Goal: Task Accomplishment & Management: Use online tool/utility

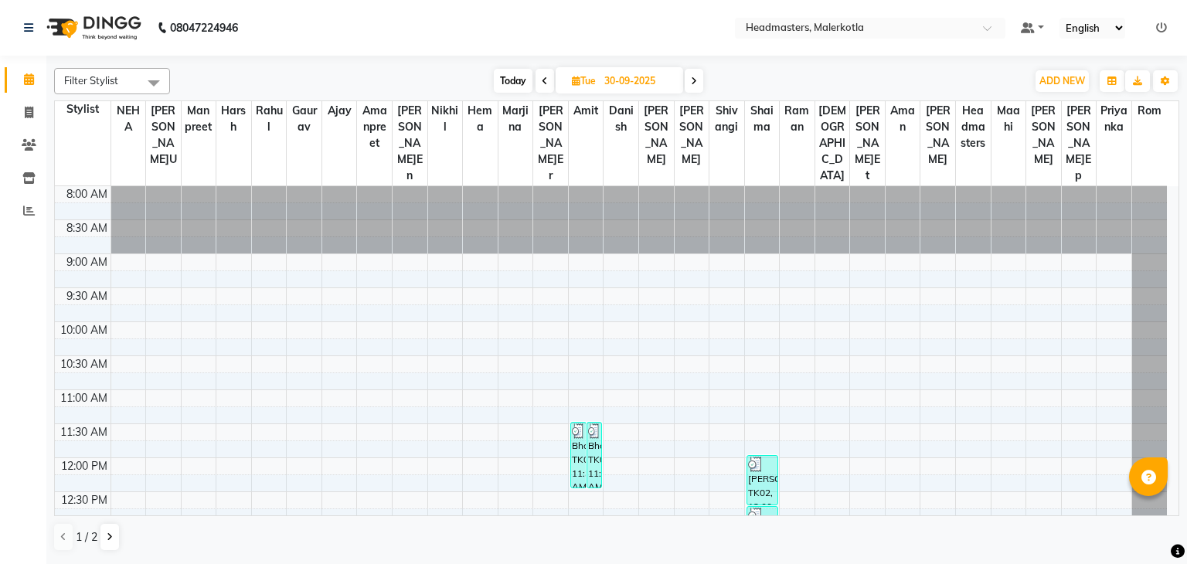
scroll to position [346, 0]
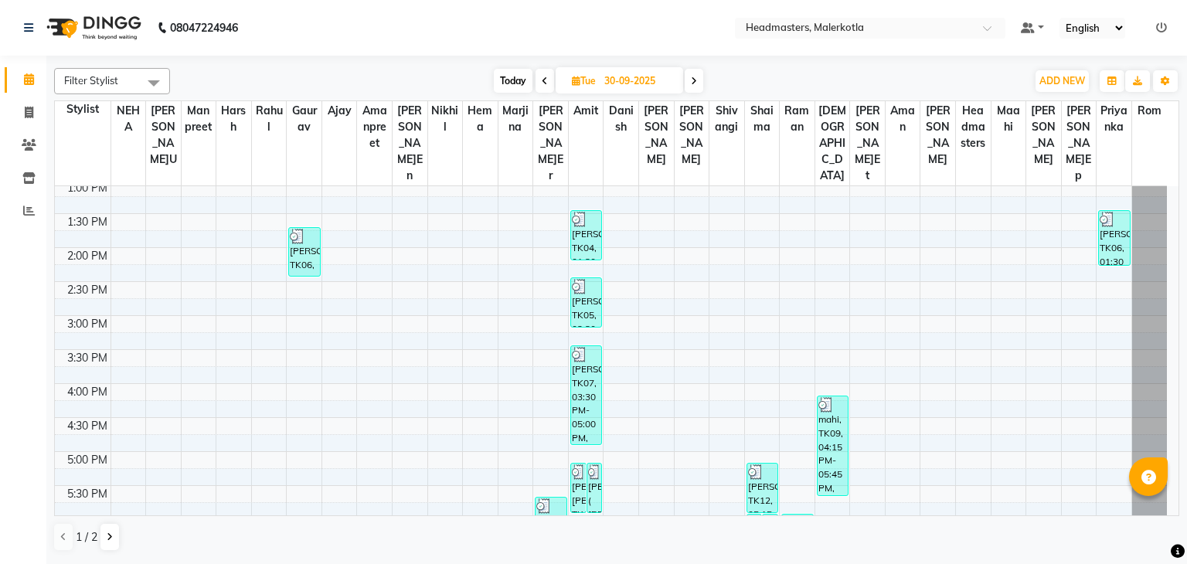
click at [152, 85] on span at bounding box center [153, 82] width 31 height 29
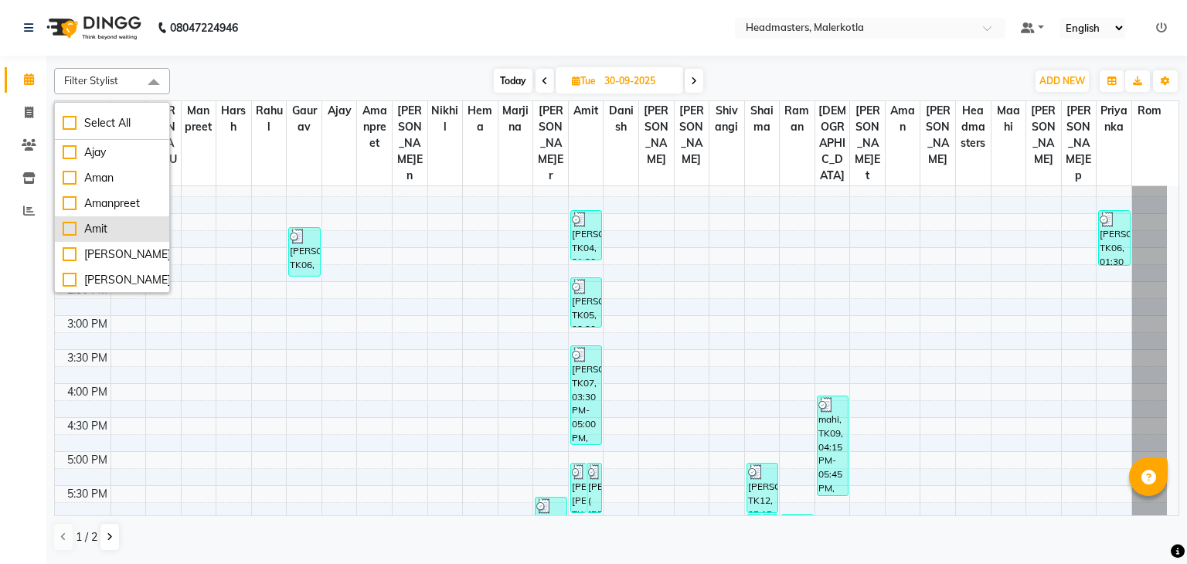
click at [68, 230] on div "Amit" at bounding box center [112, 229] width 99 height 16
checkbox input "true"
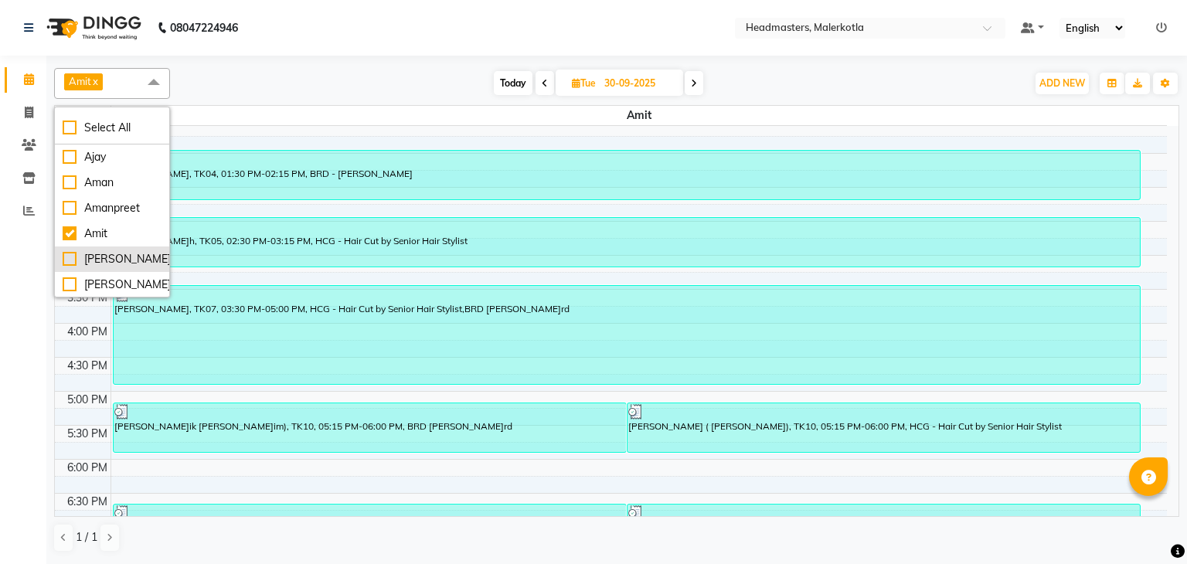
click at [68, 259] on div "[PERSON_NAME]er" at bounding box center [112, 259] width 99 height 16
checkbox input "true"
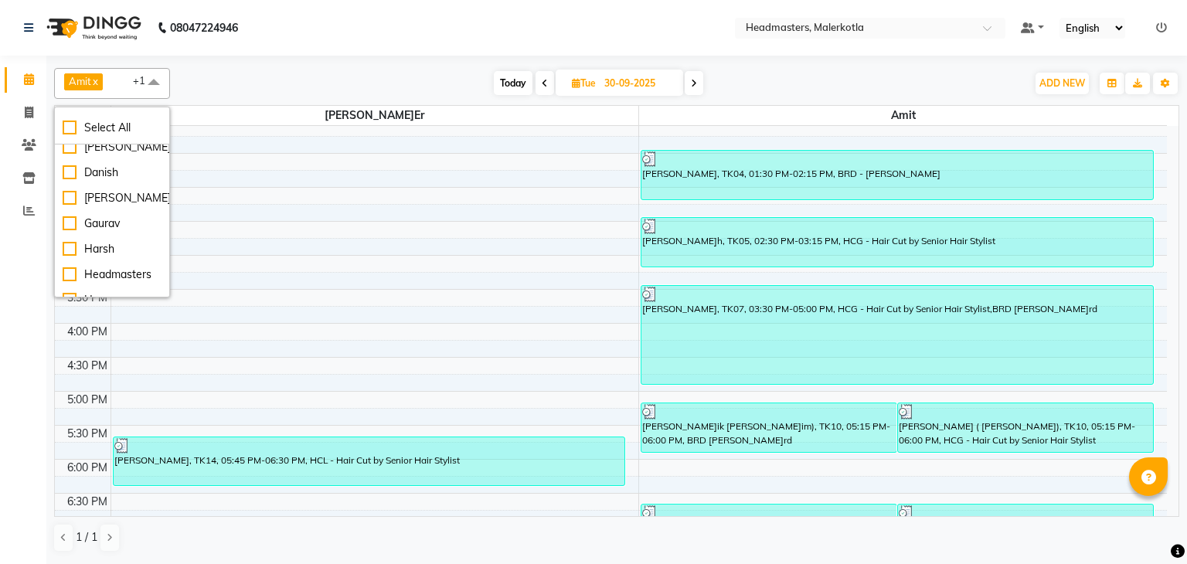
scroll to position [124, 0]
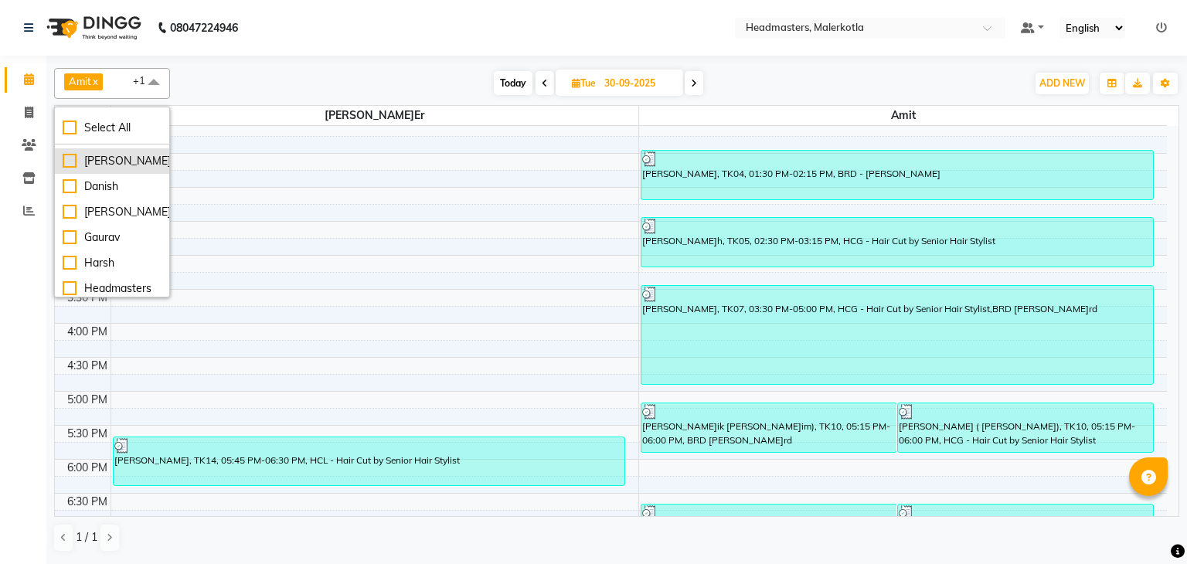
click at [71, 165] on div "[PERSON_NAME]" at bounding box center [112, 161] width 99 height 16
checkbox input "true"
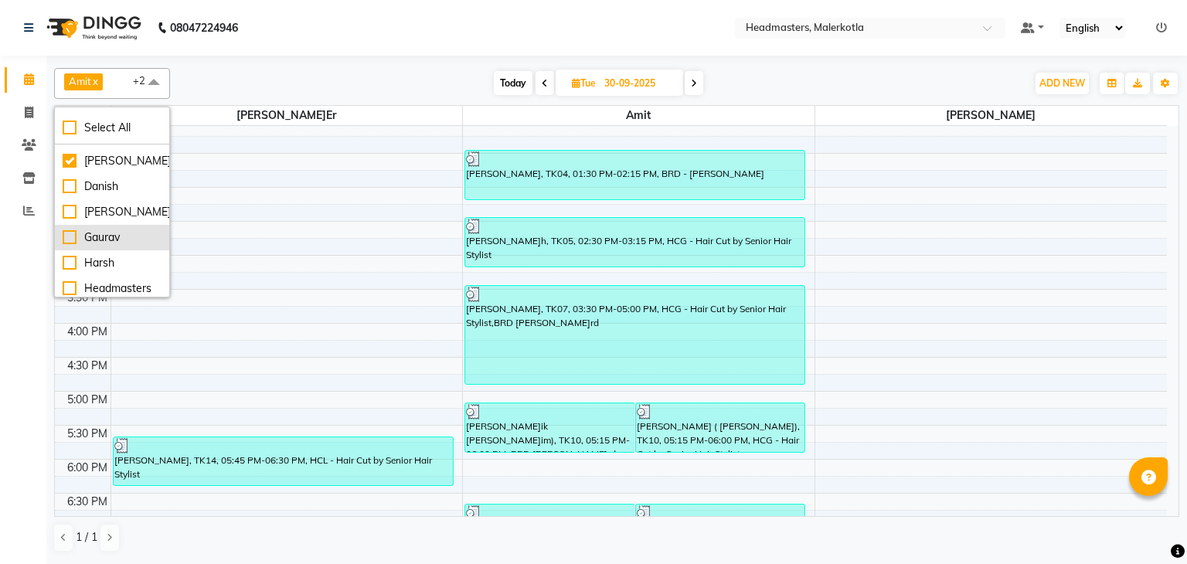
click at [68, 246] on div "Gaurav" at bounding box center [112, 238] width 99 height 16
checkbox input "true"
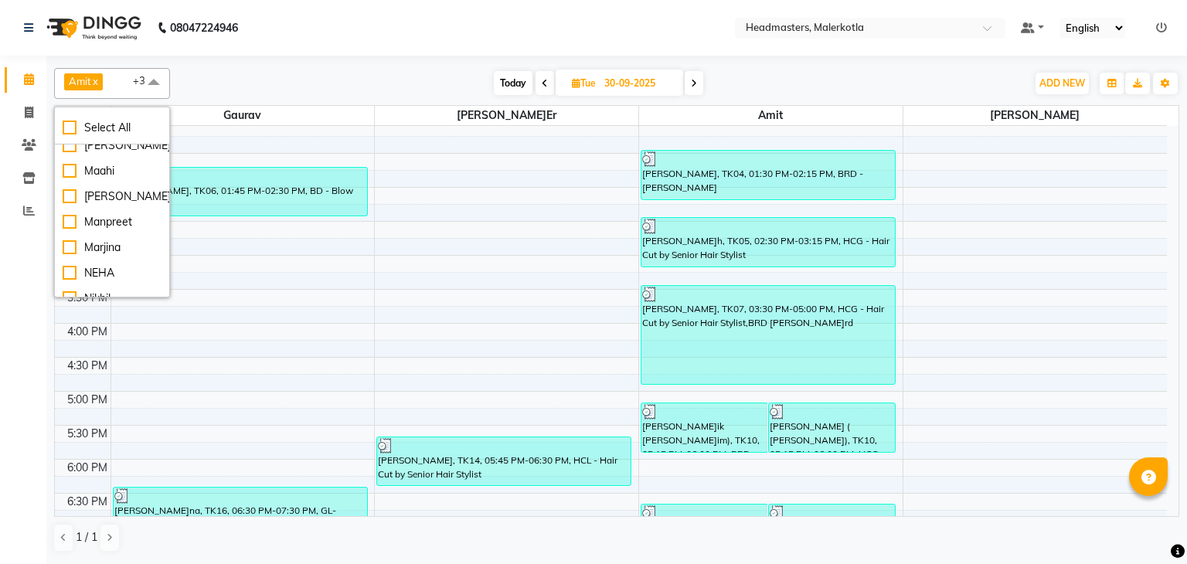
scroll to position [334, 0]
click at [73, 214] on div "[PERSON_NAME]u" at bounding box center [112, 206] width 99 height 16
checkbox input "true"
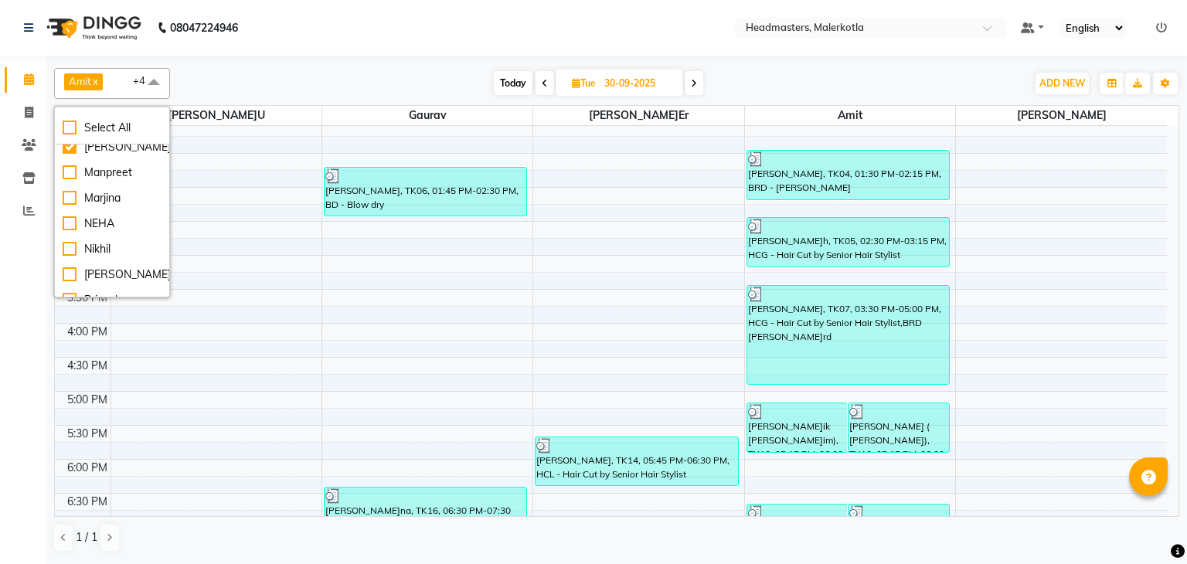
scroll to position [398, 0]
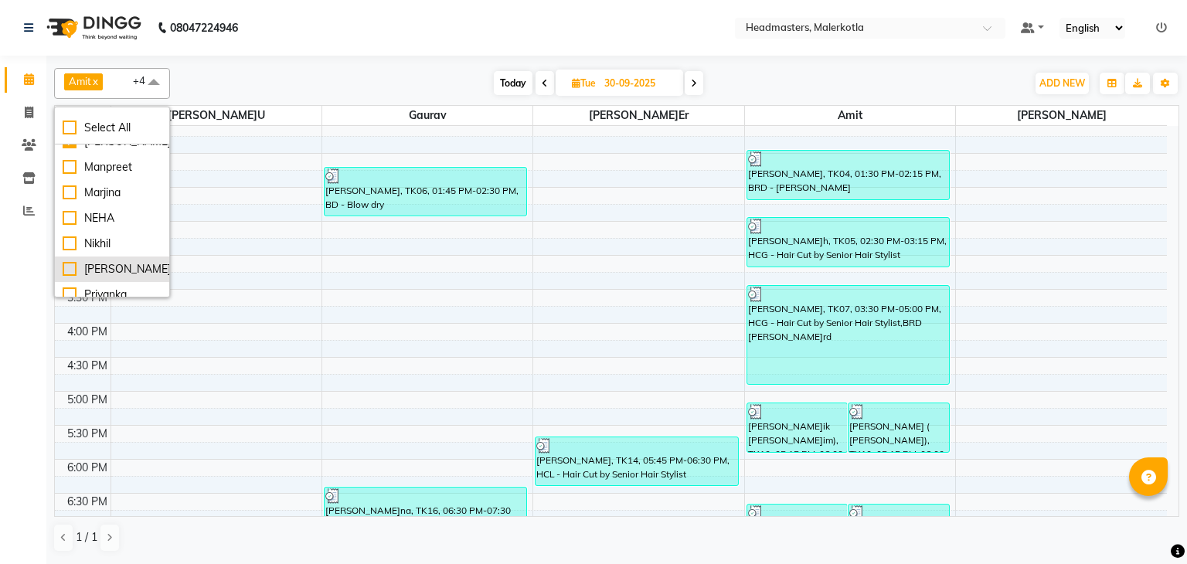
click at [71, 278] on div "[PERSON_NAME]en" at bounding box center [112, 269] width 99 height 16
checkbox input "true"
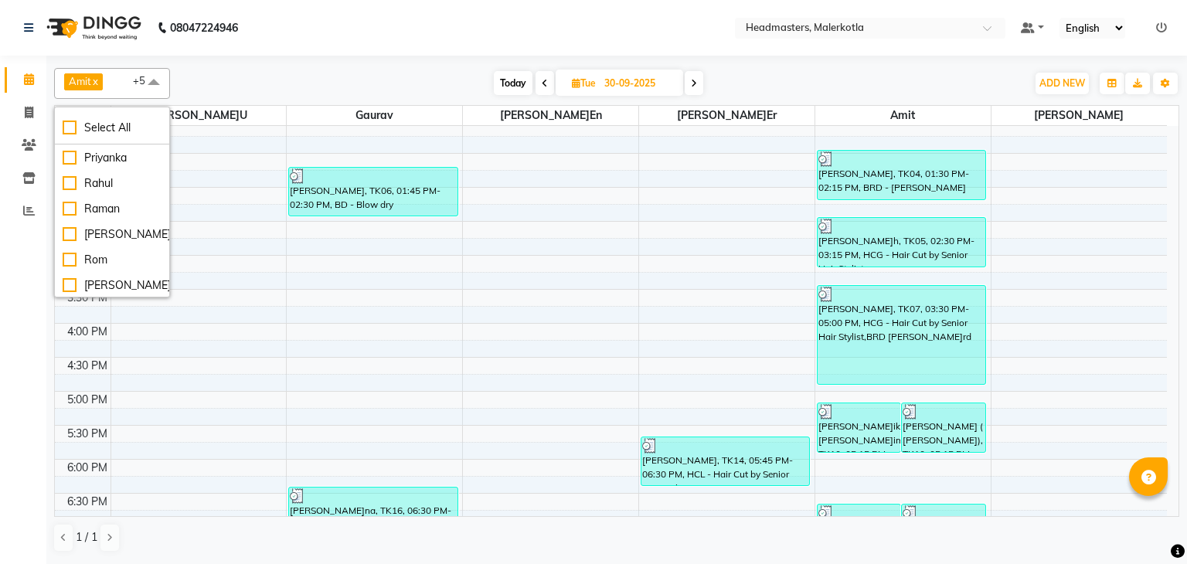
scroll to position [540, 0]
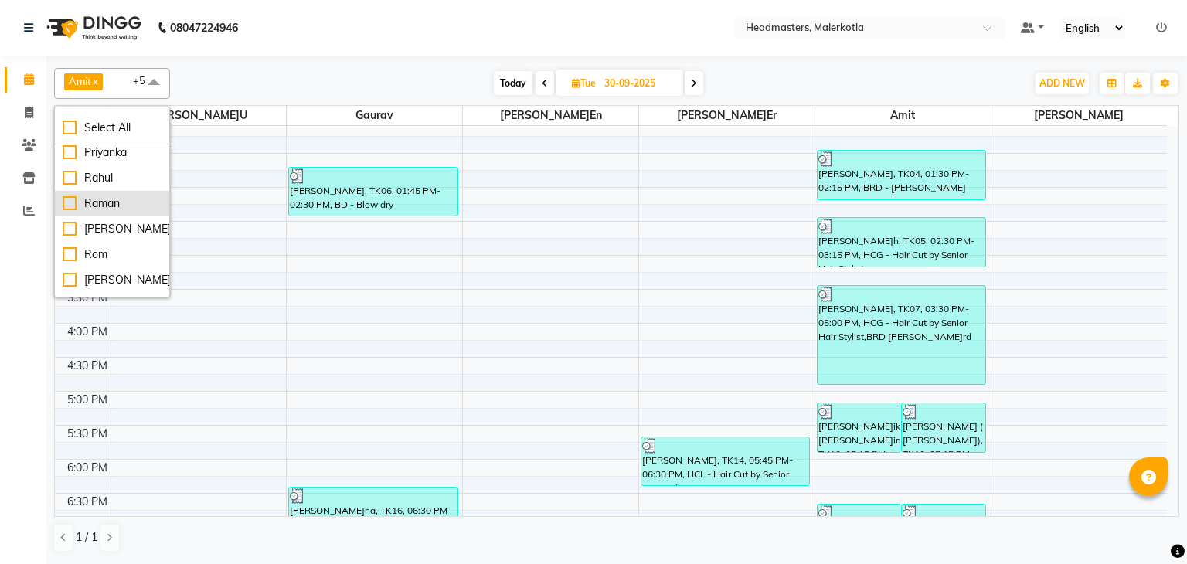
click at [66, 212] on div "Raman" at bounding box center [112, 204] width 99 height 16
checkbox input "true"
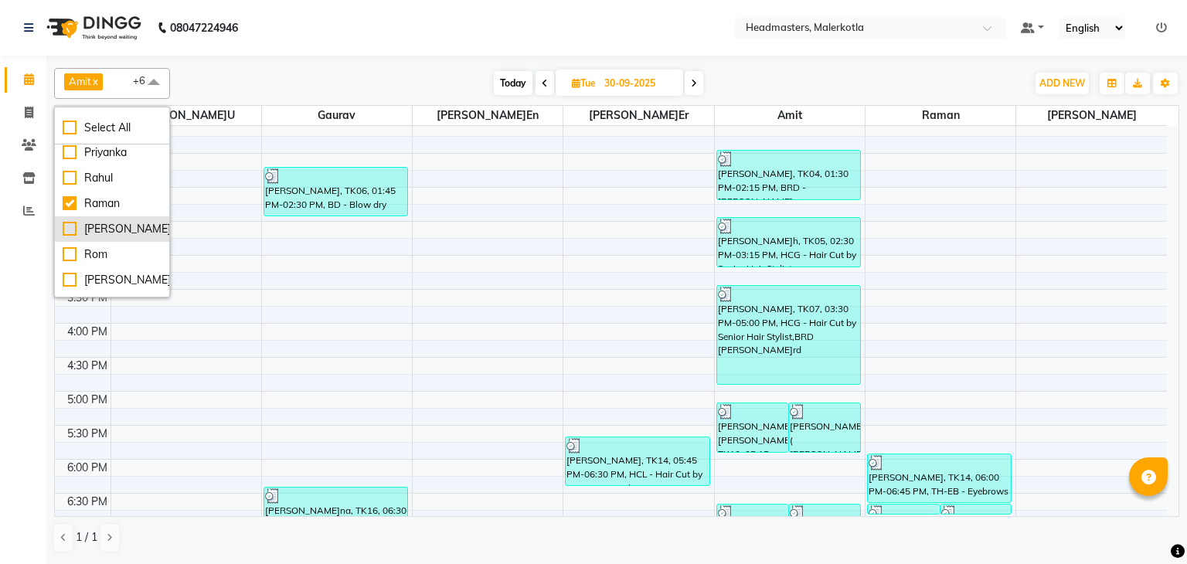
click at [74, 237] on div "[PERSON_NAME]ep" at bounding box center [112, 229] width 99 height 16
checkbox input "true"
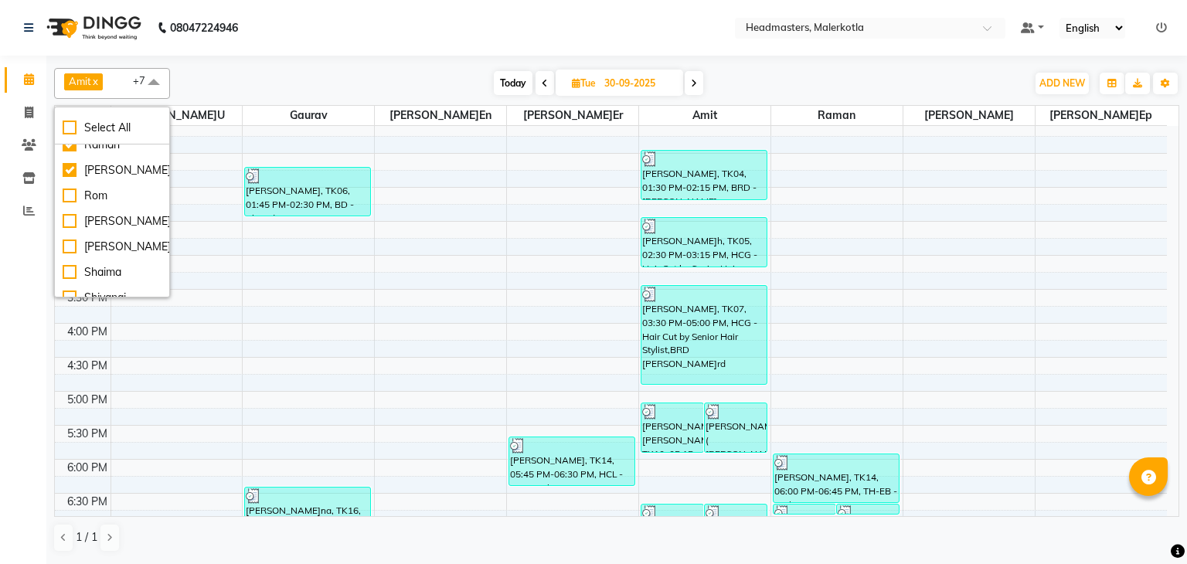
scroll to position [632, 0]
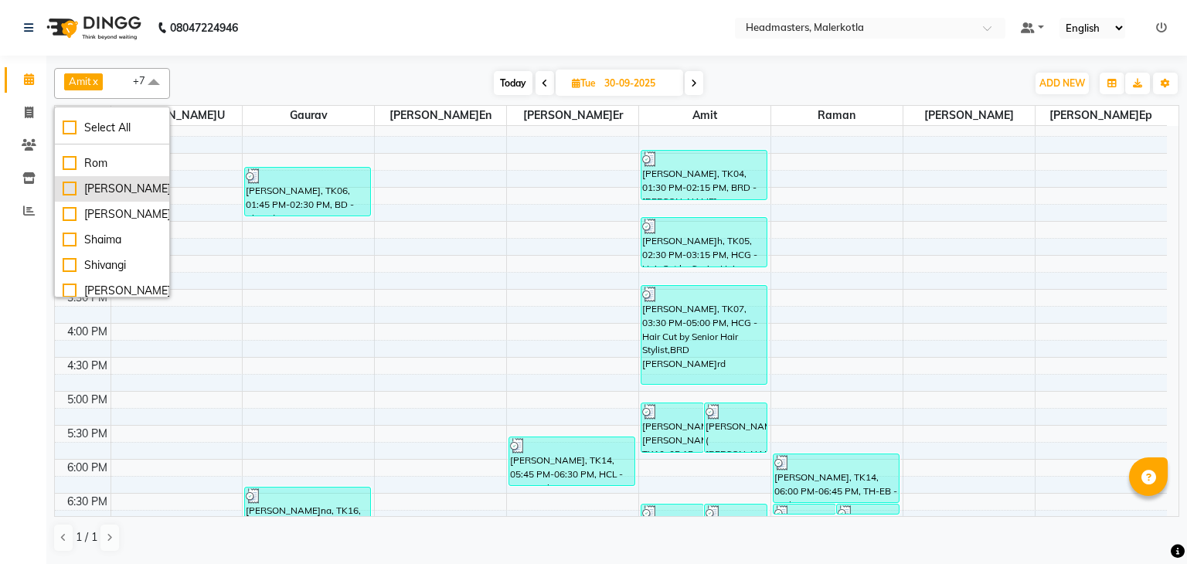
click at [71, 197] on div "[PERSON_NAME]" at bounding box center [112, 189] width 99 height 16
checkbox input "true"
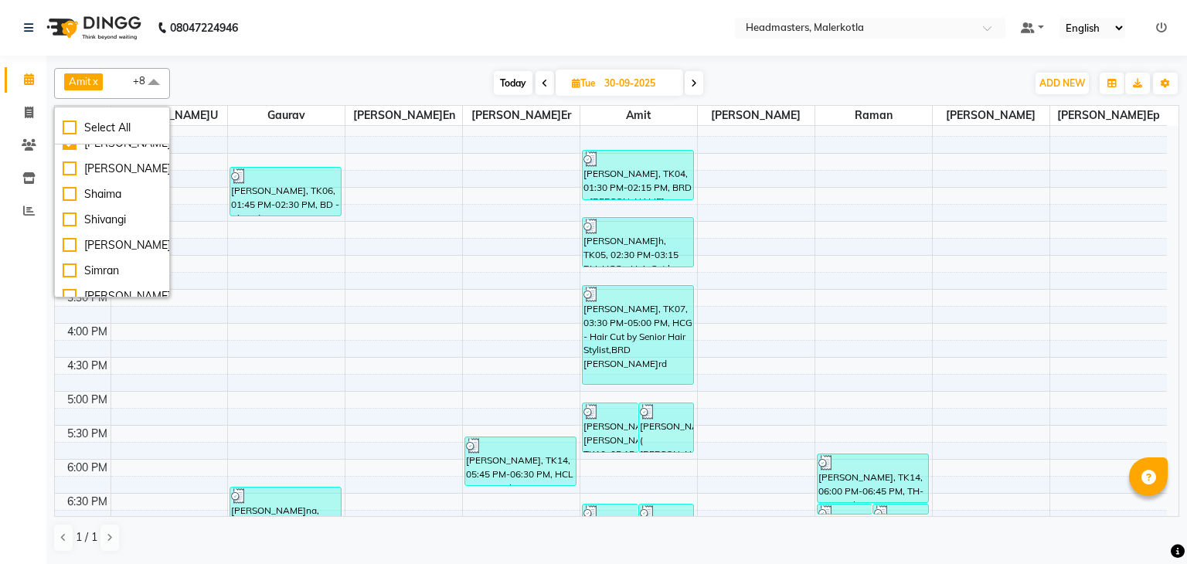
scroll to position [635, 0]
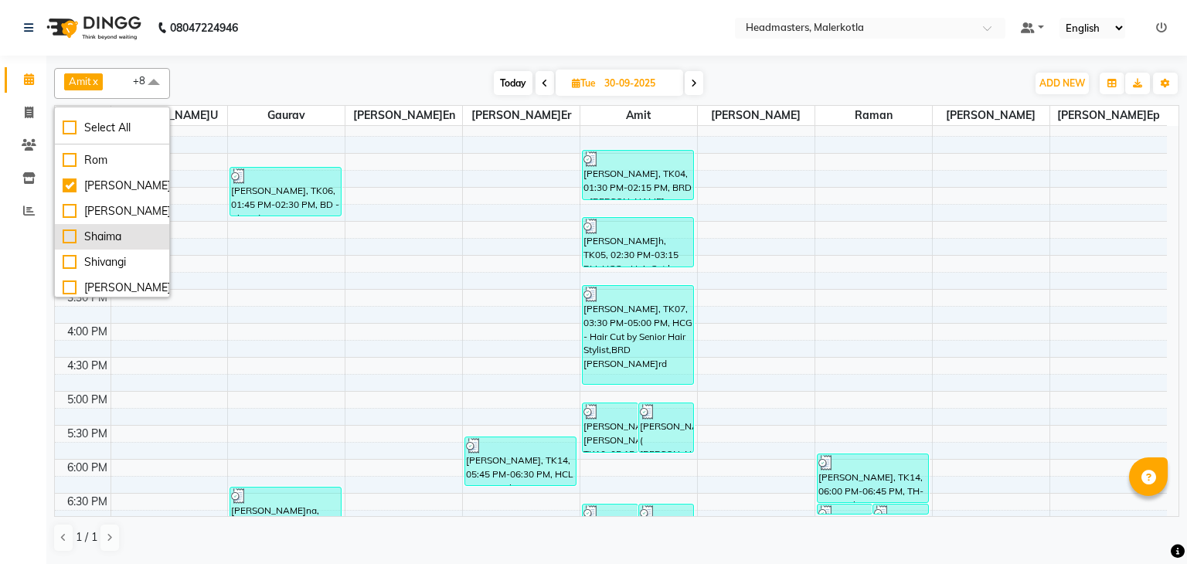
click at [73, 245] on div "Shaima" at bounding box center [112, 237] width 99 height 16
checkbox input "true"
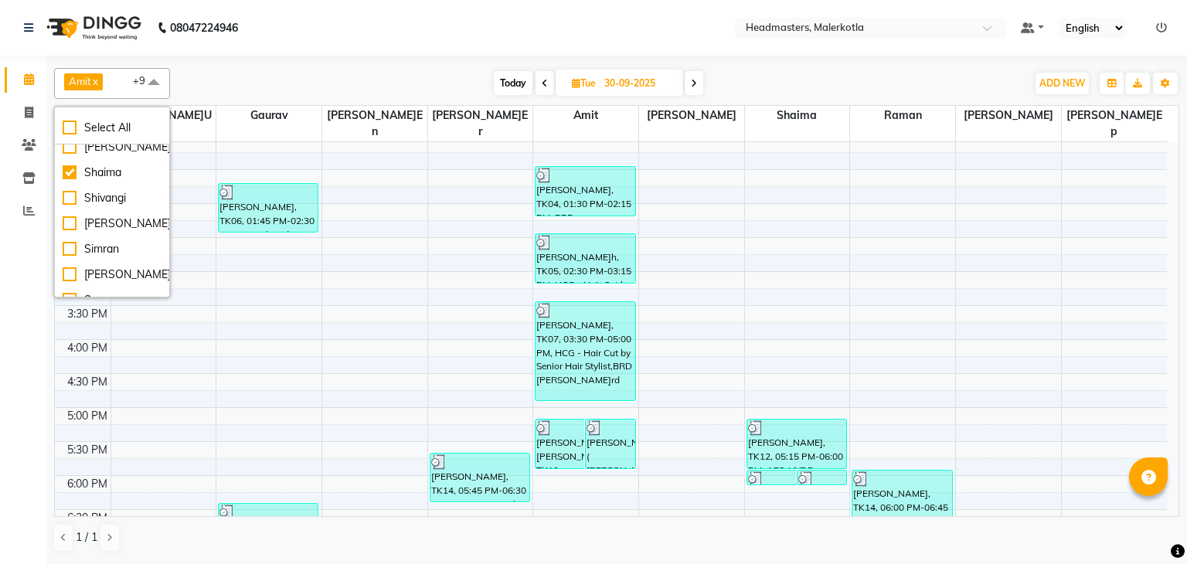
scroll to position [773, 0]
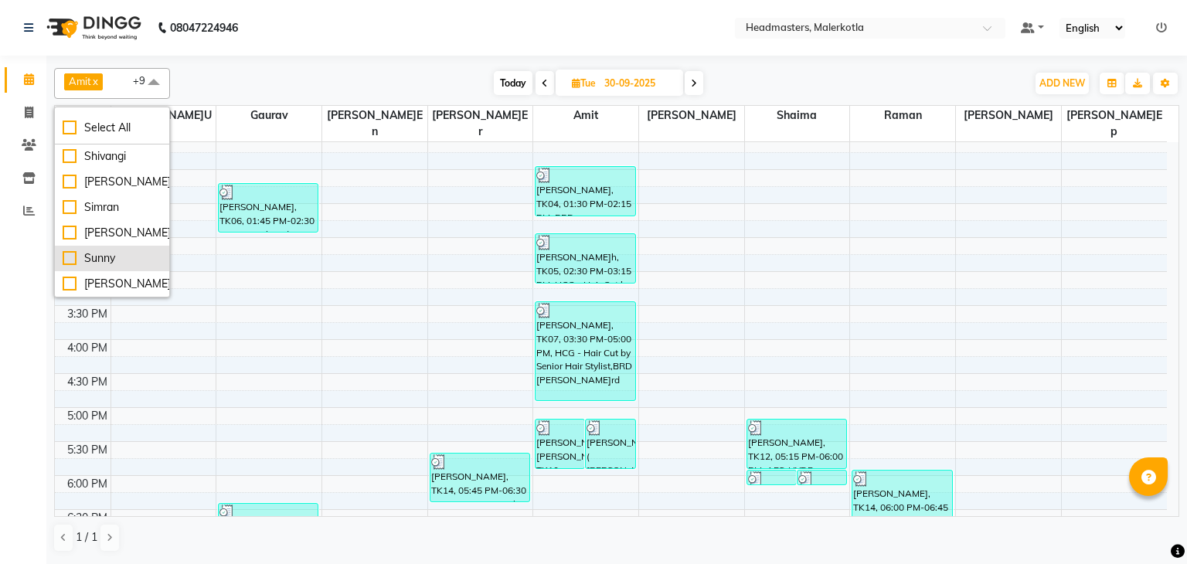
click at [69, 257] on div "Sunny" at bounding box center [112, 258] width 99 height 16
checkbox input "true"
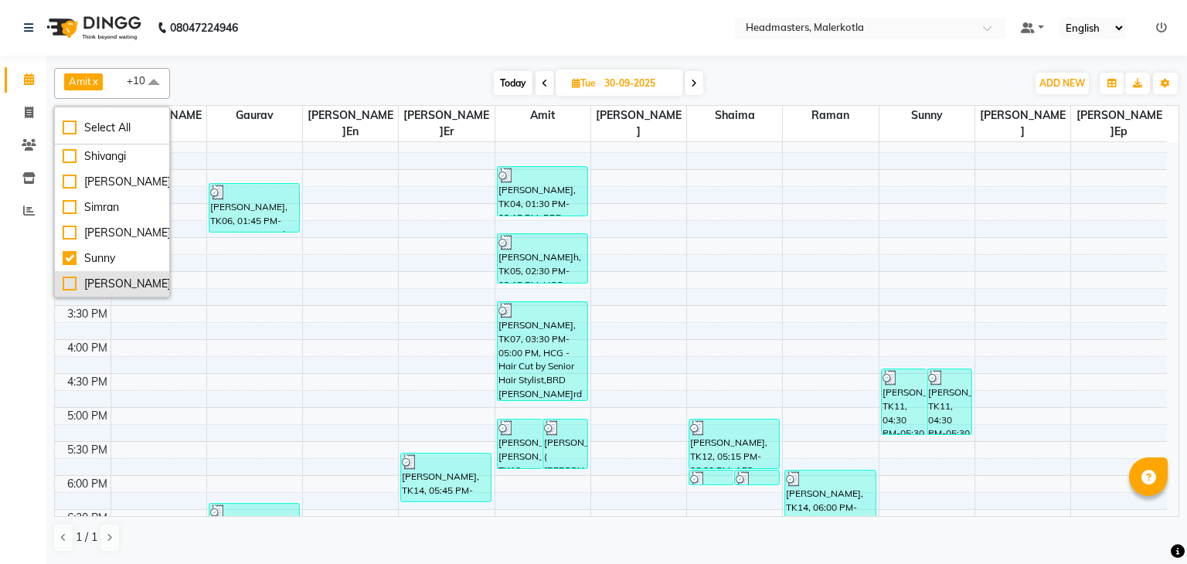
click at [71, 285] on div "[PERSON_NAME]et" at bounding box center [112, 284] width 99 height 16
checkbox input "true"
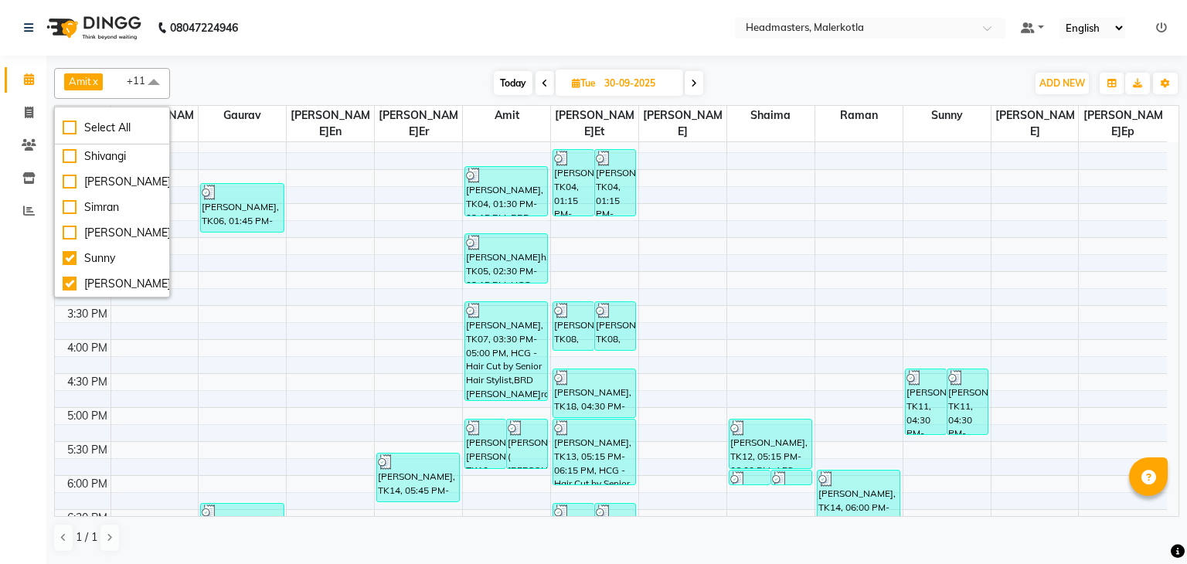
click at [362, 32] on nav "08047224946 Select Location × Headmasters, Malerkotla Default Panel My Panel En…" at bounding box center [593, 28] width 1187 height 56
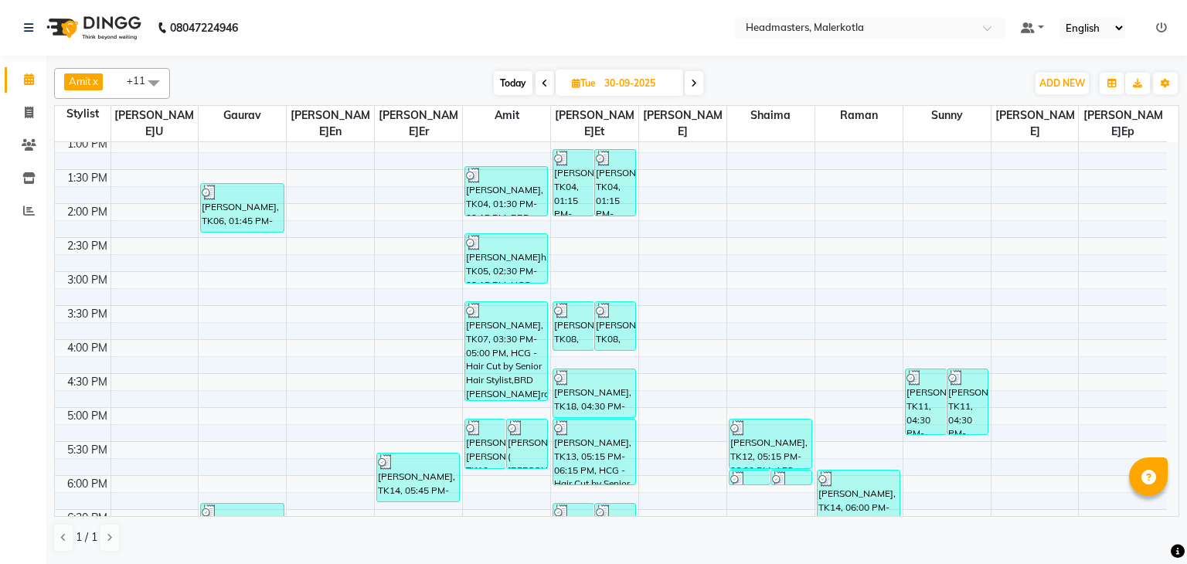
click at [695, 87] on icon at bounding box center [694, 83] width 6 height 9
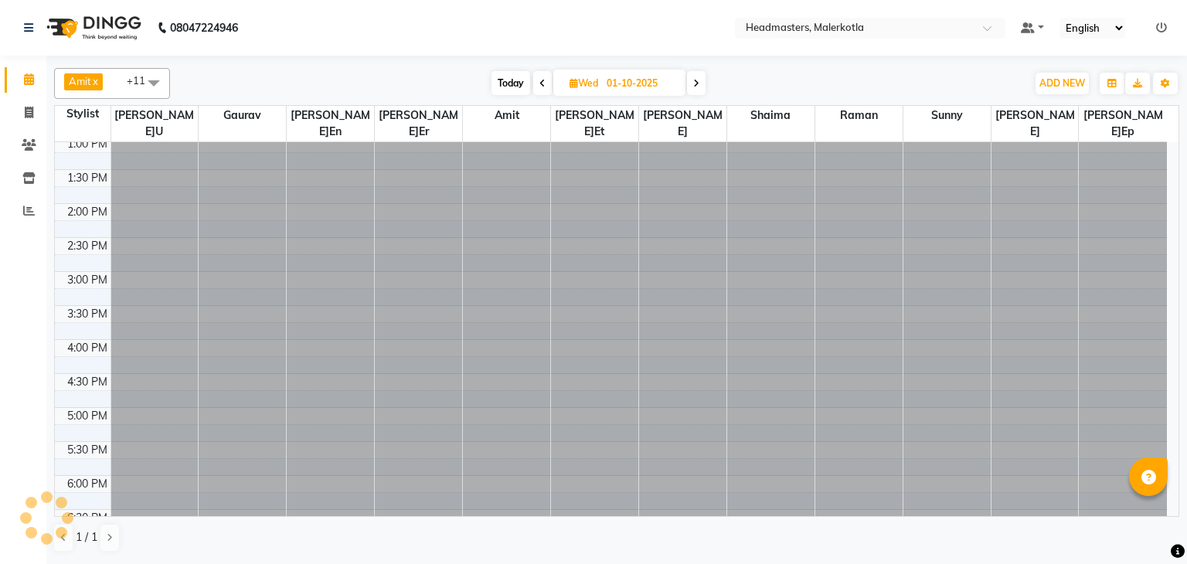
scroll to position [0, 0]
click at [697, 83] on icon at bounding box center [696, 83] width 6 height 9
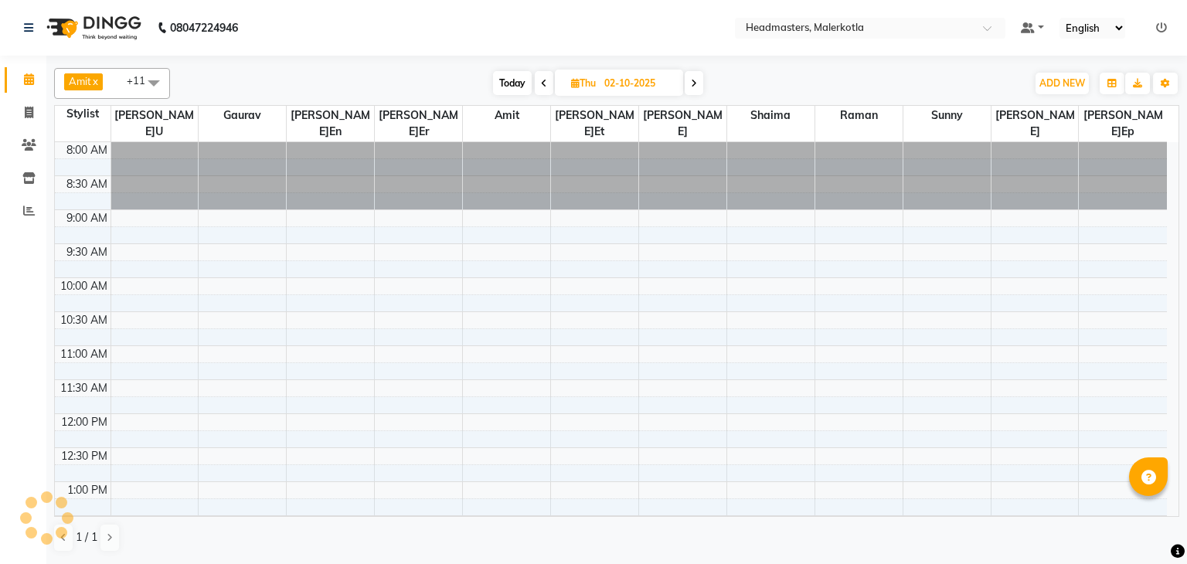
scroll to position [337, 0]
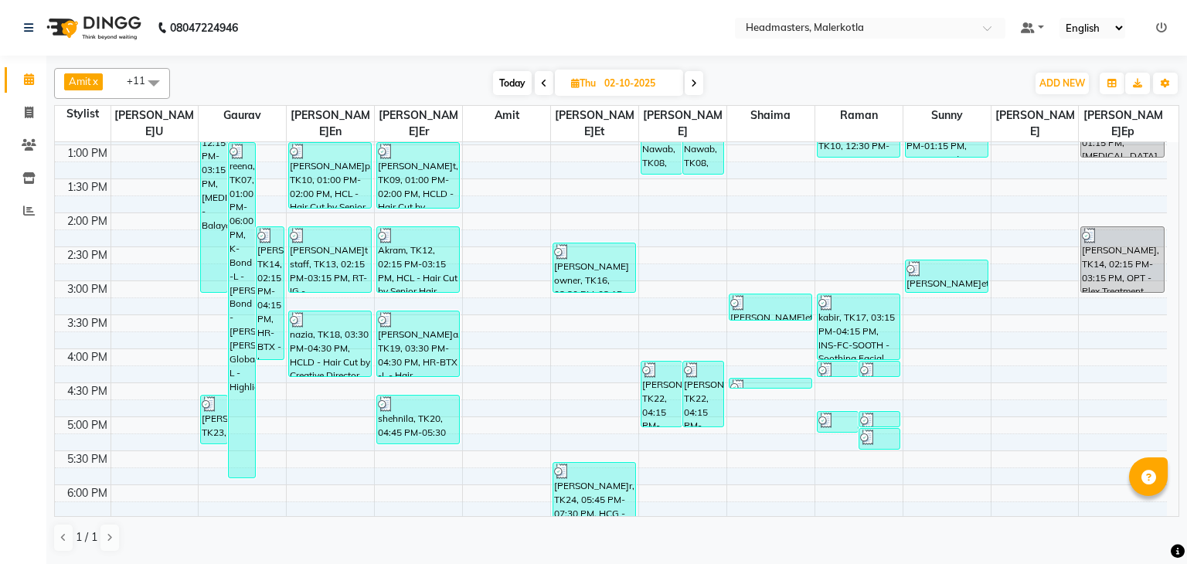
click at [697, 83] on icon at bounding box center [694, 83] width 6 height 9
type input "03-10-2025"
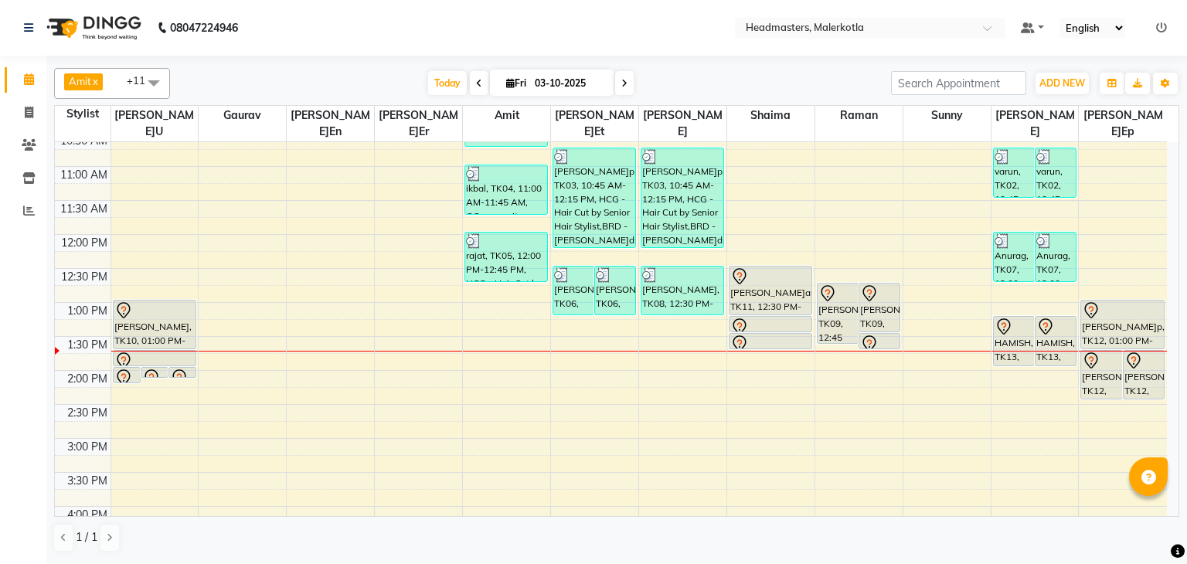
scroll to position [165, 0]
